Goal: Task Accomplishment & Management: Manage account settings

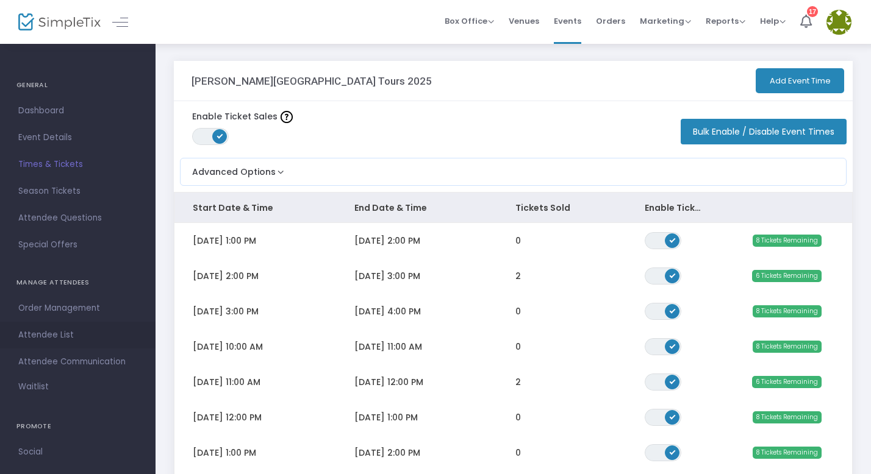
click at [41, 331] on span "Attendee List" at bounding box center [77, 335] width 119 height 16
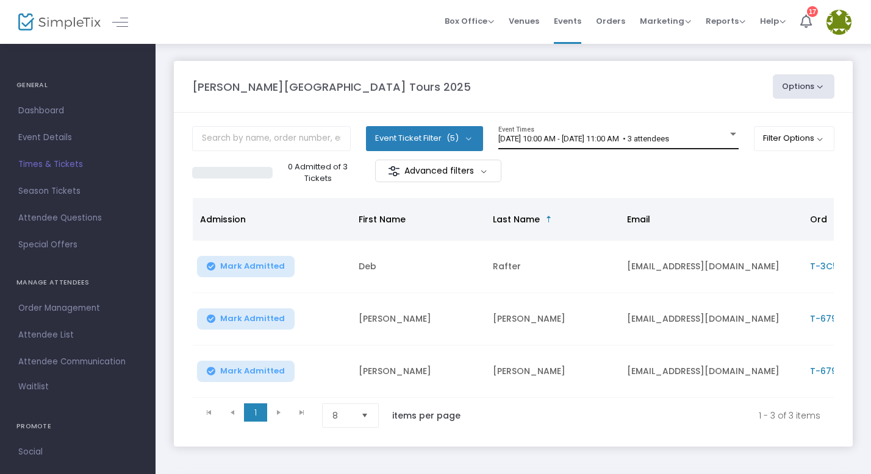
click at [616, 138] on span "[DATE] 10:00 AM - [DATE] 11:00 AM • 3 attendees" at bounding box center [583, 138] width 171 height 9
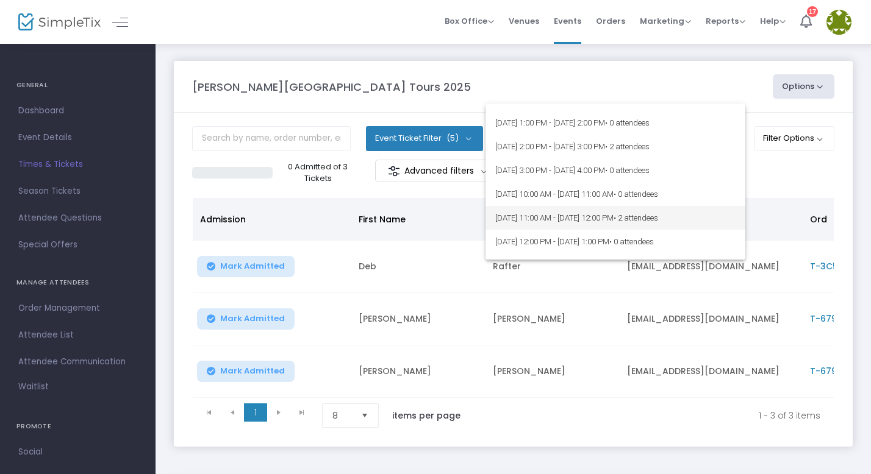
scroll to position [5146, 0]
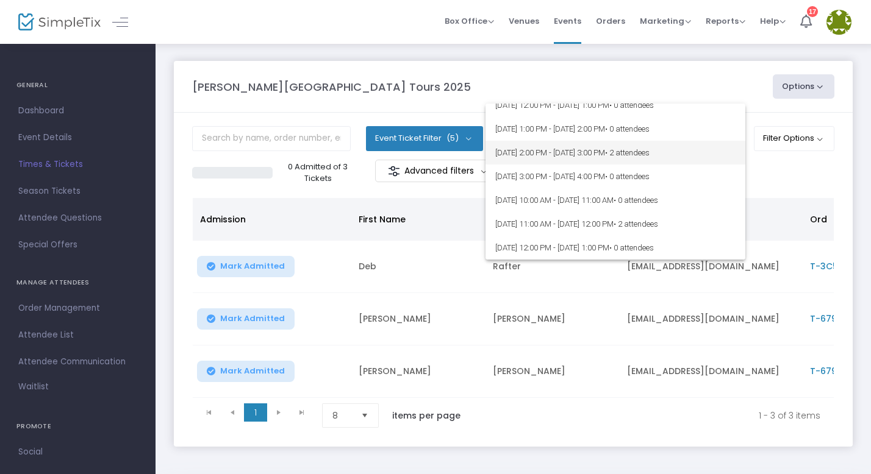
click at [588, 146] on span "[DATE] 2:00 PM - [DATE] 3:00 PM • 2 attendees" at bounding box center [615, 153] width 240 height 24
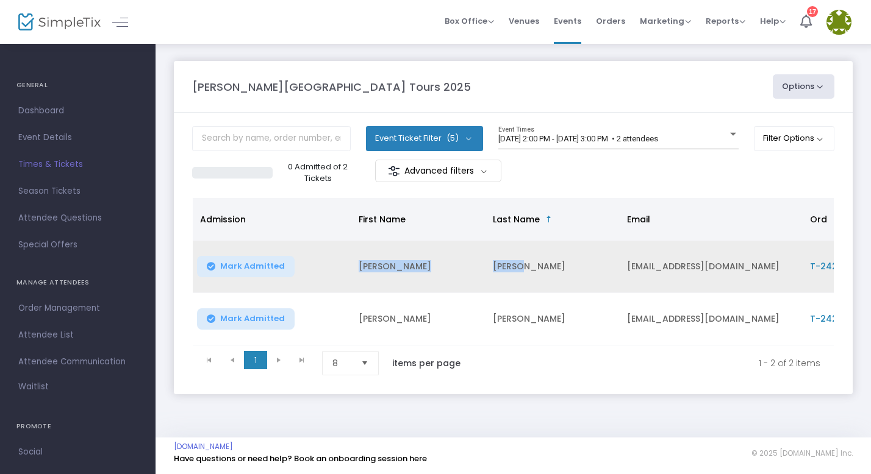
drag, startPoint x: 358, startPoint y: 265, endPoint x: 538, endPoint y: 265, distance: 179.2
click at [538, 265] on tr "[PERSON_NAME] [PERSON_NAME] [PERSON_NAME][EMAIL_ADDRESS][DOMAIN_NAME] T-242BE3D…" at bounding box center [620, 267] width 854 height 52
copy tr "[PERSON_NAME]"
